Goal: Task Accomplishment & Management: Complete application form

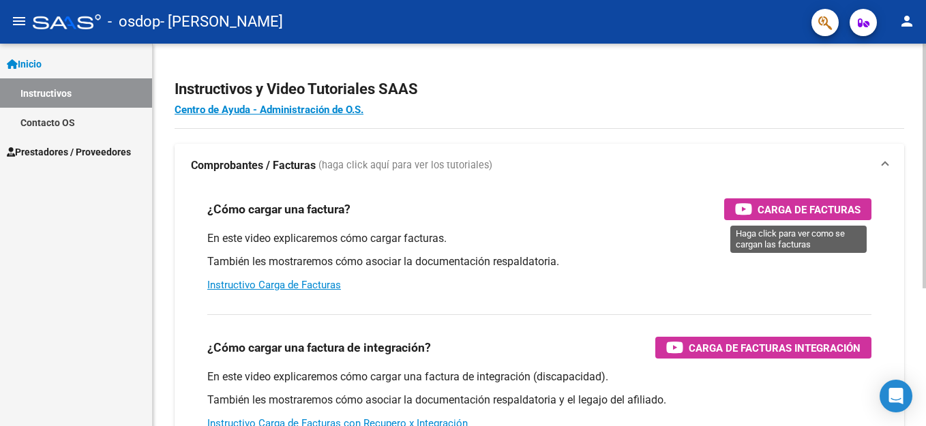
click at [821, 206] on span "Carga de Facturas" at bounding box center [809, 209] width 103 height 17
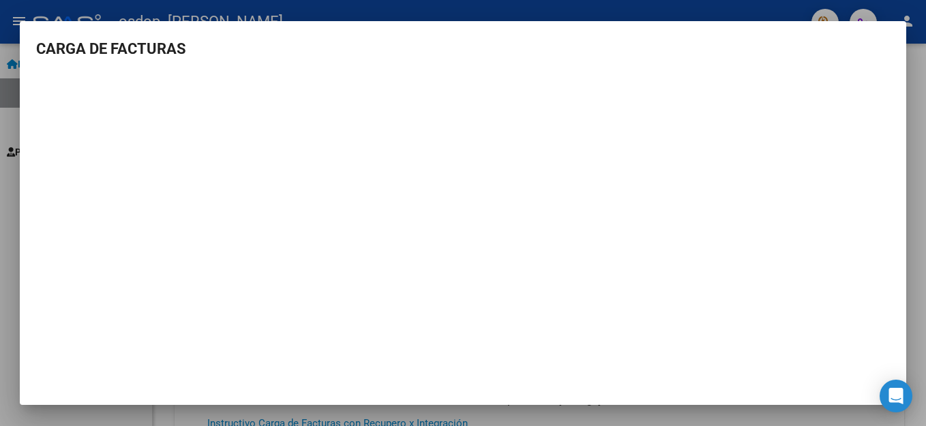
click at [915, 61] on div at bounding box center [463, 213] width 926 height 426
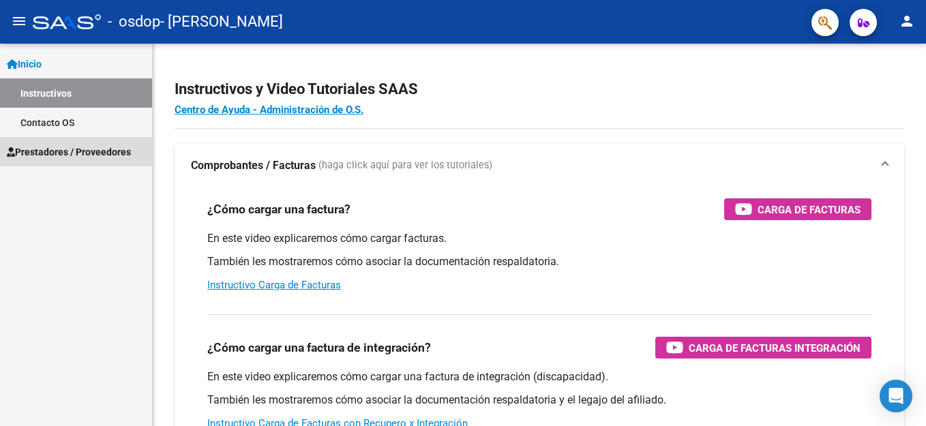
click at [50, 149] on span "Prestadores / Proveedores" at bounding box center [69, 152] width 124 height 15
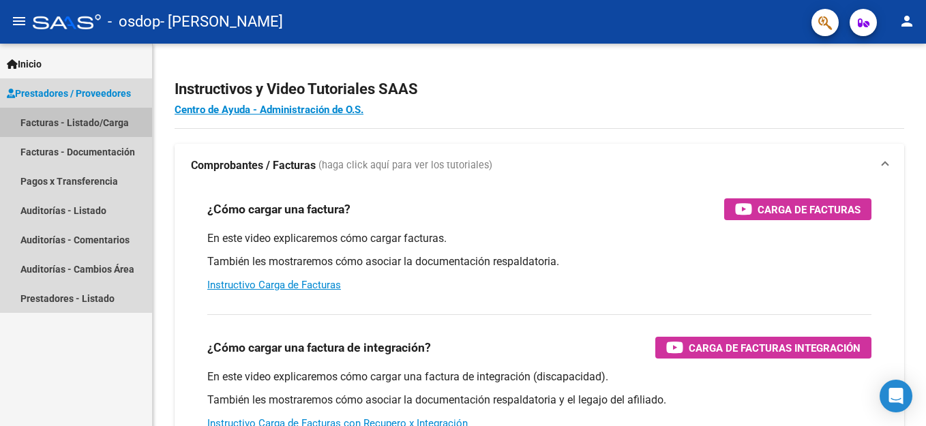
click at [60, 123] on link "Facturas - Listado/Carga" at bounding box center [76, 122] width 152 height 29
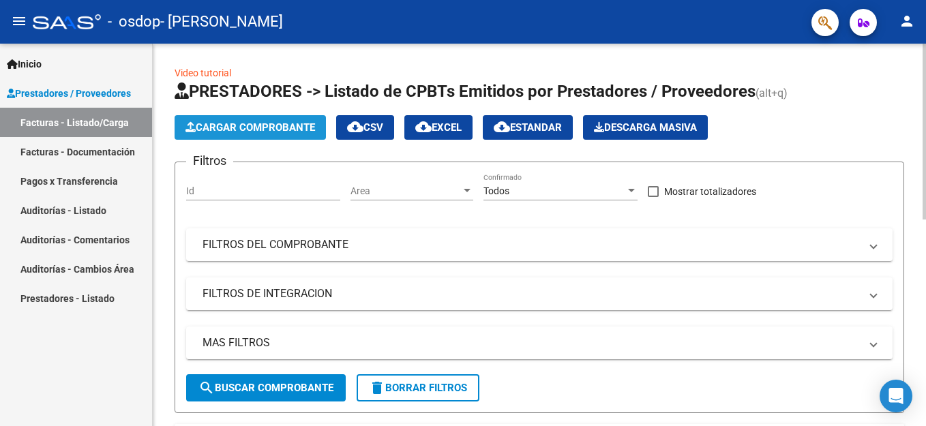
click at [239, 133] on span "Cargar Comprobante" at bounding box center [251, 127] width 130 height 12
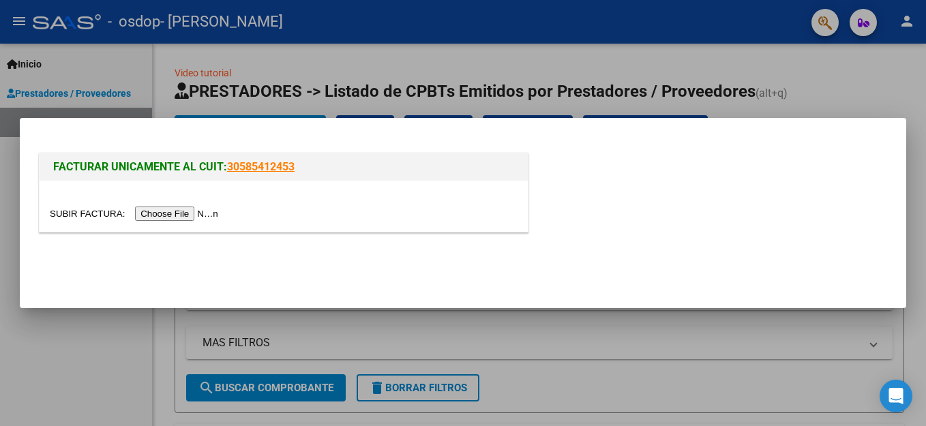
click at [212, 218] on input "file" at bounding box center [136, 214] width 173 height 14
click at [211, 216] on input "file" at bounding box center [136, 214] width 173 height 14
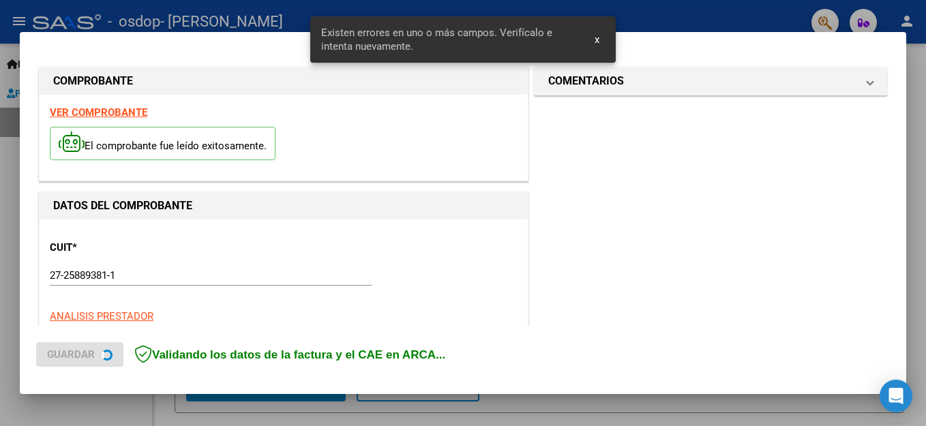
scroll to position [311, 0]
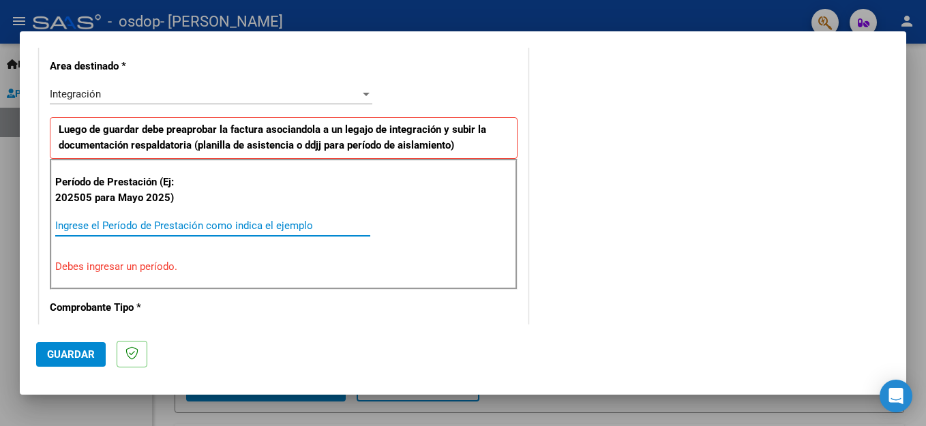
click at [241, 225] on input "Ingrese el Período de Prestación como indica el ejemplo" at bounding box center [212, 226] width 315 height 12
click at [209, 224] on input "Ingrese el Período de Prestación como indica el ejemplo" at bounding box center [212, 226] width 315 height 12
click at [104, 252] on div "Período de Prestación (Ej: 202505 para Mayo 2025) Ingrese el Período de Prestac…" at bounding box center [284, 224] width 468 height 131
click at [92, 268] on p "Debes ingresar un período." at bounding box center [283, 267] width 457 height 16
click at [69, 218] on div "Ingrese el Período de Prestación como indica el ejemplo" at bounding box center [212, 226] width 315 height 20
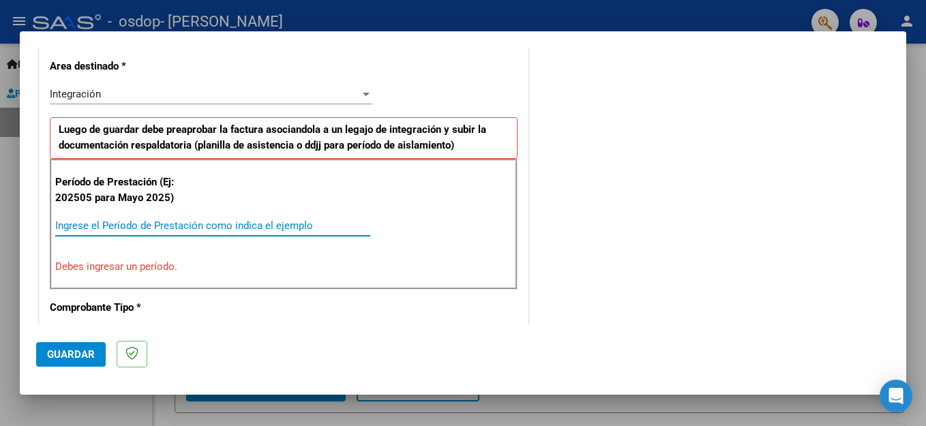
click at [65, 224] on input "Ingrese el Período de Prestación como indica el ejemplo" at bounding box center [212, 226] width 315 height 12
click at [98, 231] on input "0108" at bounding box center [212, 226] width 315 height 12
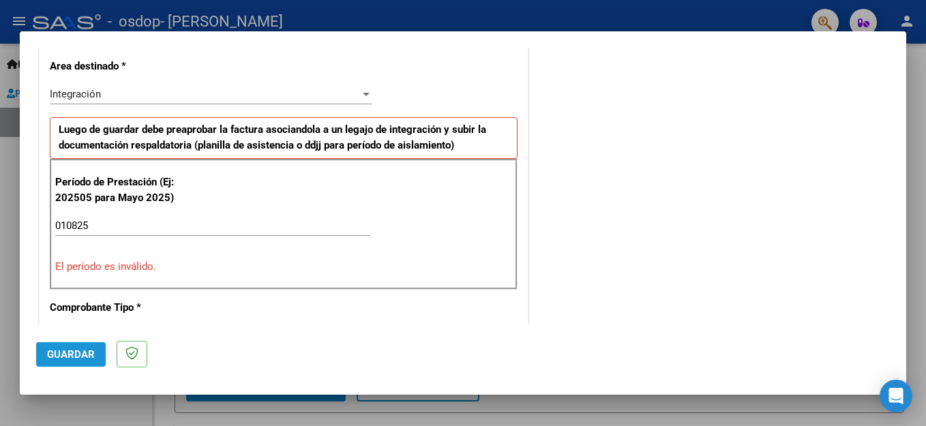
click at [67, 353] on span "Guardar" at bounding box center [71, 355] width 48 height 12
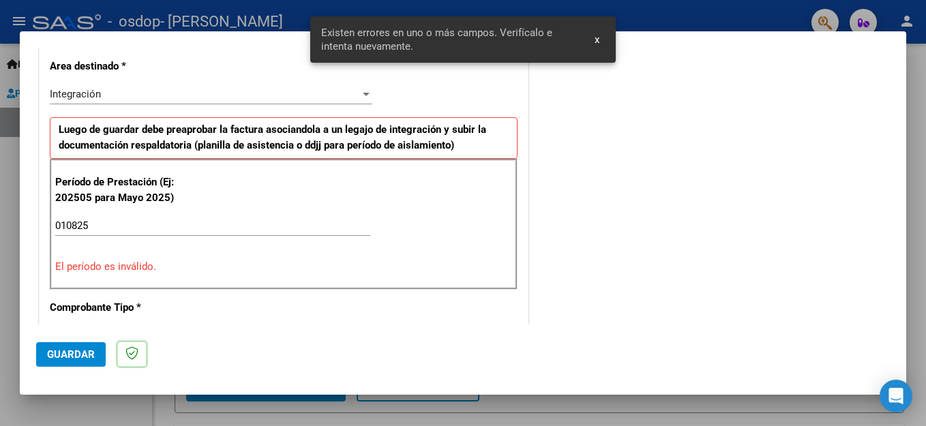
scroll to position [336, 0]
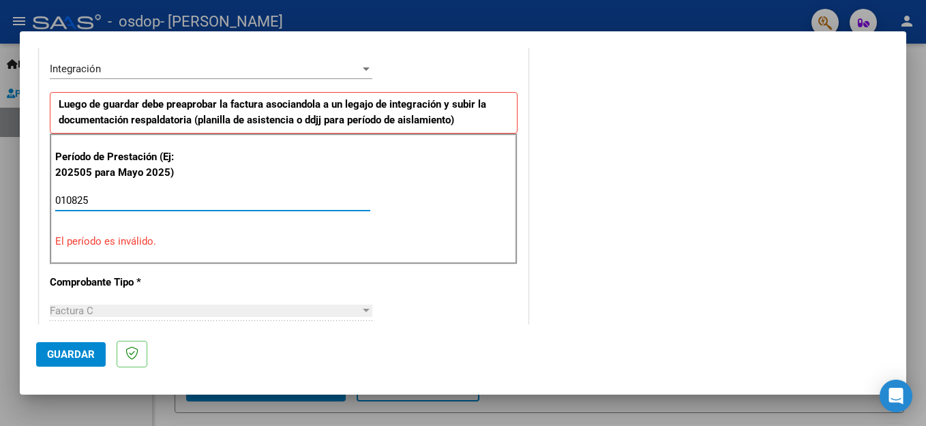
click at [70, 203] on input "010825" at bounding box center [212, 200] width 315 height 12
click at [80, 197] on input "010825" at bounding box center [212, 200] width 315 height 12
click at [82, 204] on input "010825" at bounding box center [212, 200] width 315 height 12
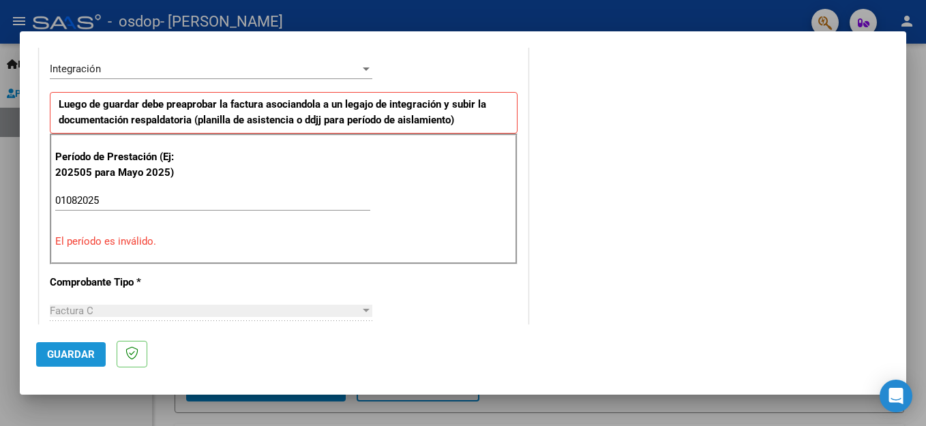
click at [68, 357] on span "Guardar" at bounding box center [71, 355] width 48 height 12
click at [111, 198] on input "01082025" at bounding box center [212, 200] width 315 height 12
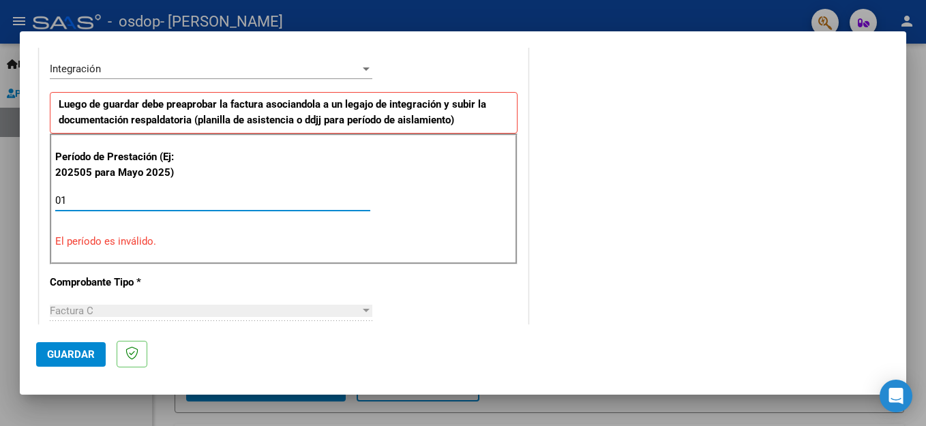
type input "0"
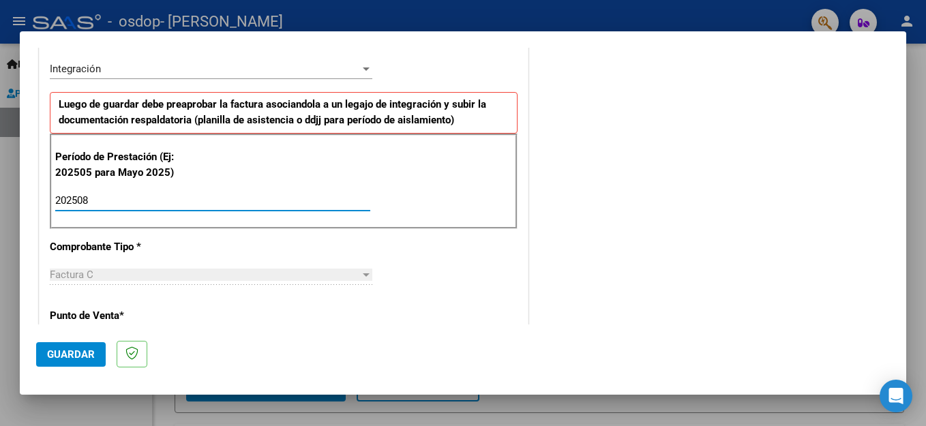
type input "202508"
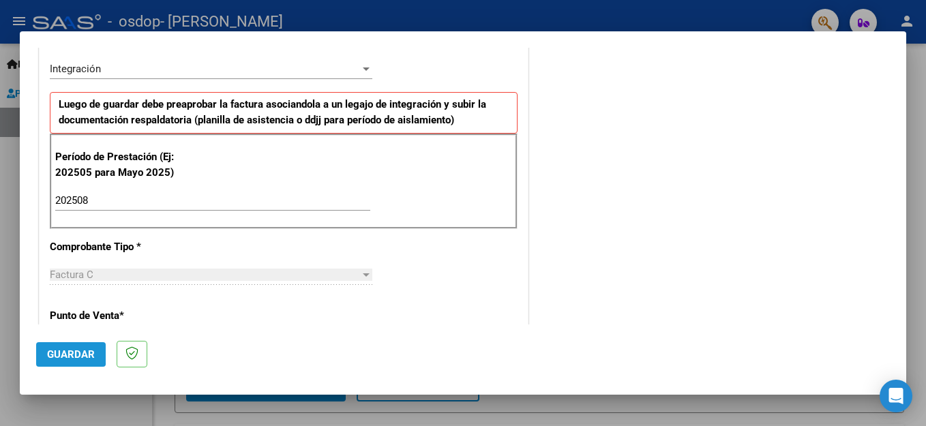
click at [52, 351] on span "Guardar" at bounding box center [71, 355] width 48 height 12
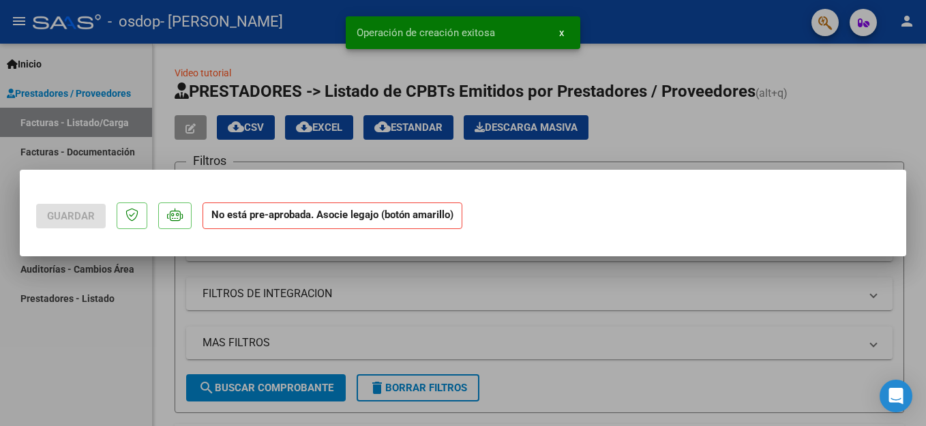
scroll to position [0, 0]
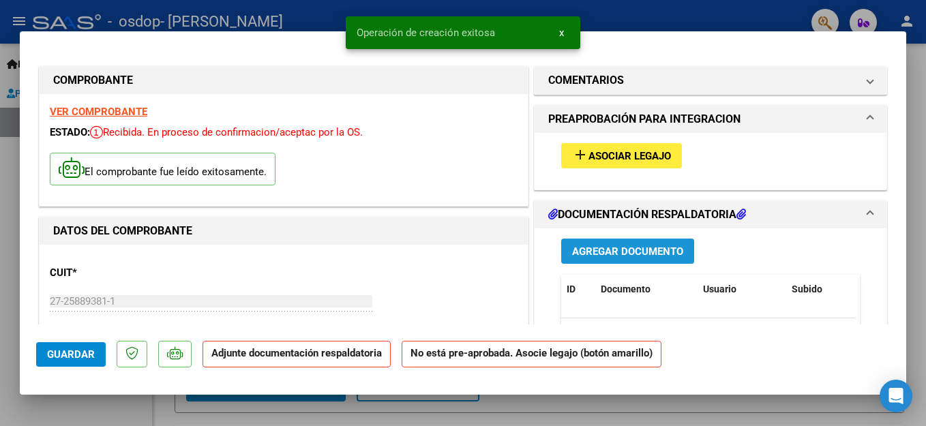
click at [625, 256] on span "Agregar Documento" at bounding box center [627, 252] width 111 height 12
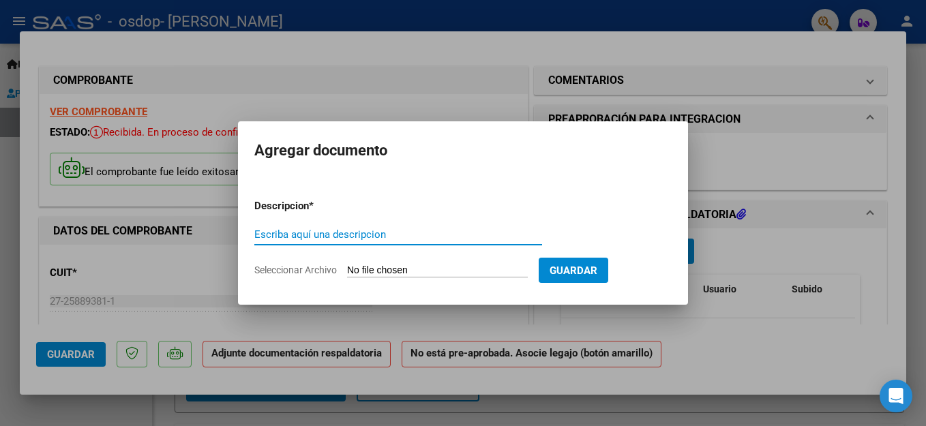
click at [315, 237] on input "Escriba aquí una descripcion" at bounding box center [398, 235] width 288 height 12
type input "p"
type input "PLANILLA DE ASISTENCIA"
click at [375, 265] on input "Seleccionar Archivo" at bounding box center [437, 271] width 181 height 13
type input "C:\fakepath\Planilla de Asistencia Mensual Cristian Gabriel Lagraña Afiliado 25…"
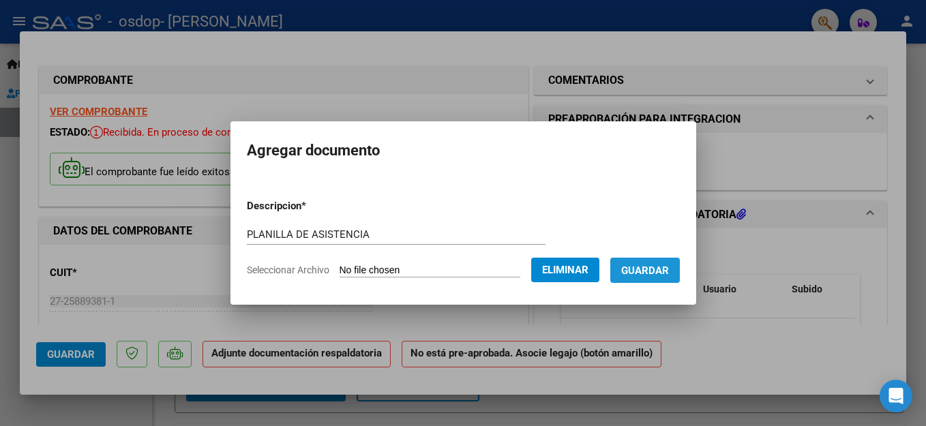
click at [659, 267] on span "Guardar" at bounding box center [645, 271] width 48 height 12
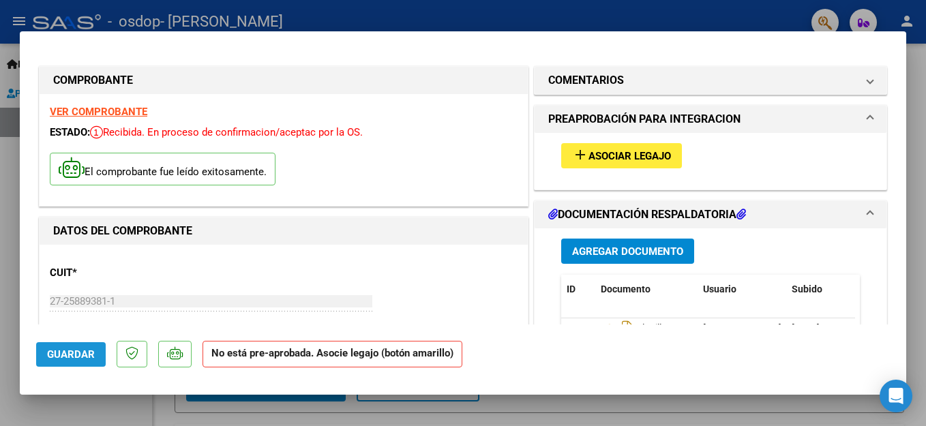
click at [74, 346] on button "Guardar" at bounding box center [71, 354] width 70 height 25
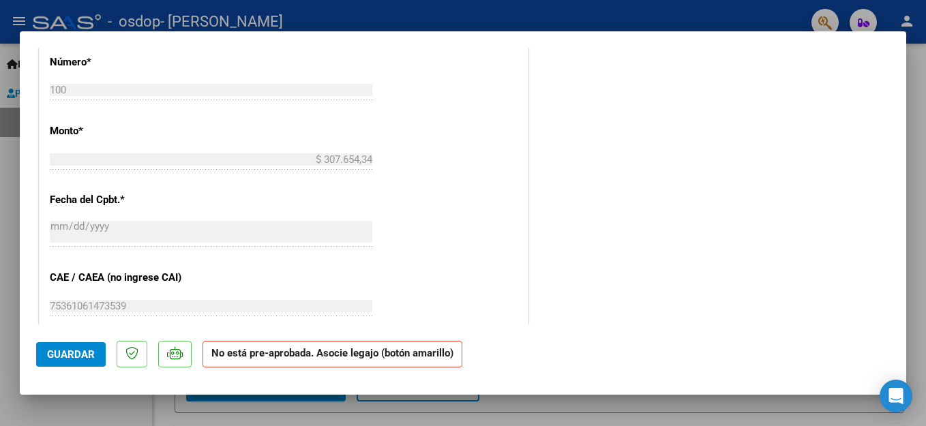
scroll to position [819, 0]
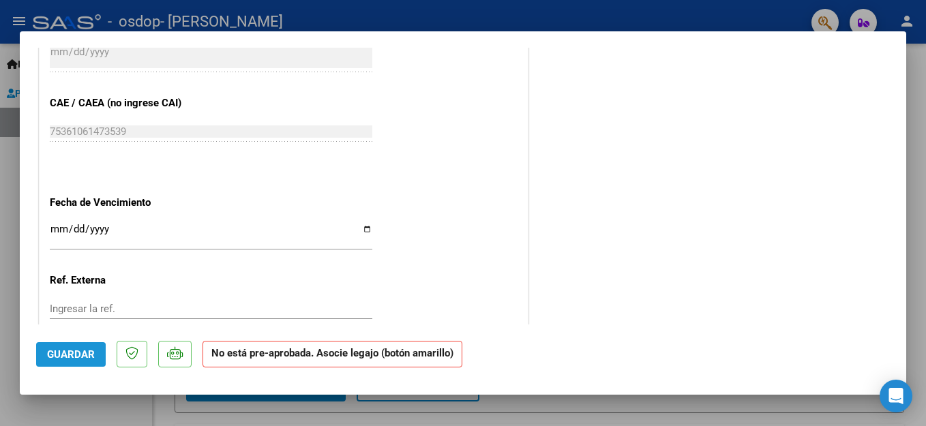
click at [69, 355] on span "Guardar" at bounding box center [71, 355] width 48 height 12
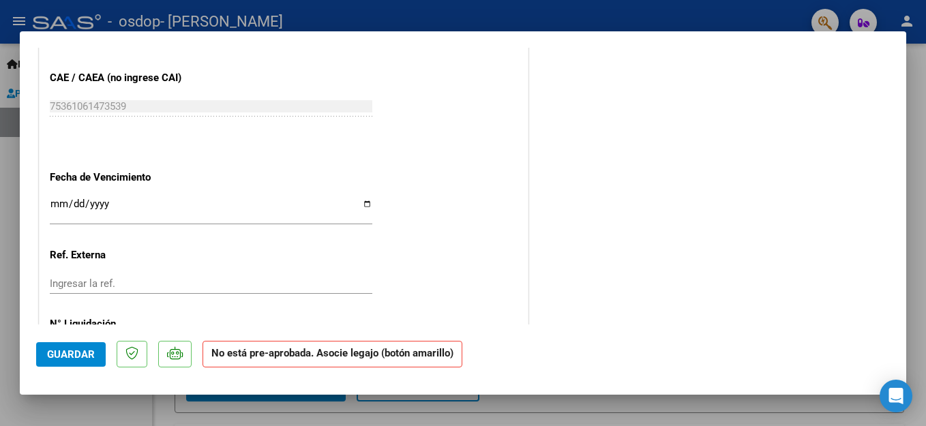
scroll to position [840, 0]
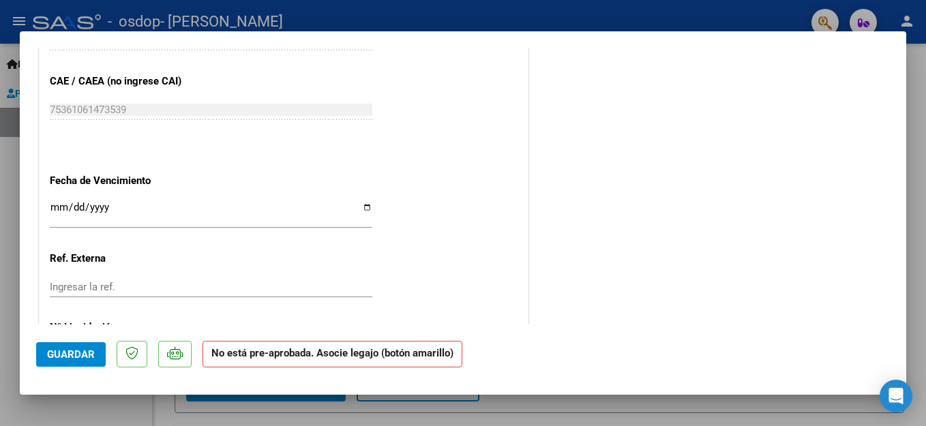
click at [41, 350] on button "Guardar" at bounding box center [71, 354] width 70 height 25
